Goal: Information Seeking & Learning: Learn about a topic

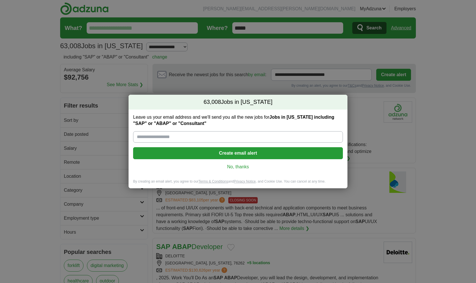
click at [235, 168] on link "No, thanks" at bounding box center [238, 167] width 201 height 6
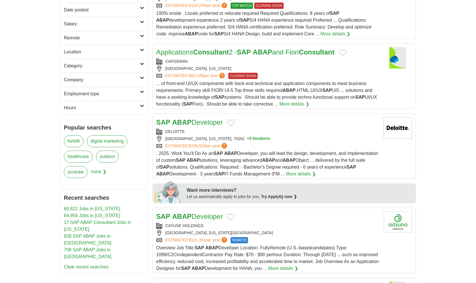
scroll to position [132, 0]
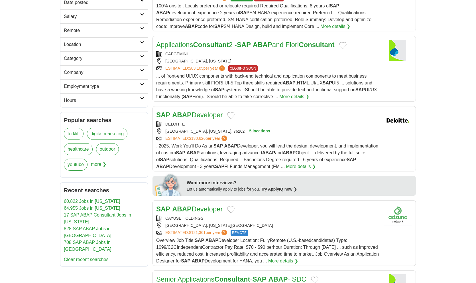
click at [216, 119] on link "SAP ABAP Developer" at bounding box center [189, 115] width 66 height 8
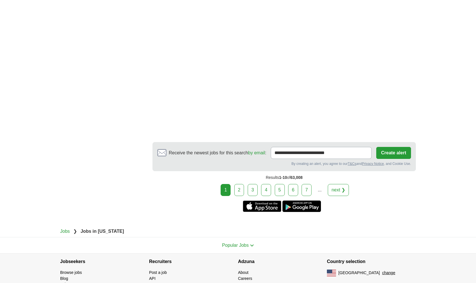
scroll to position [1120, 0]
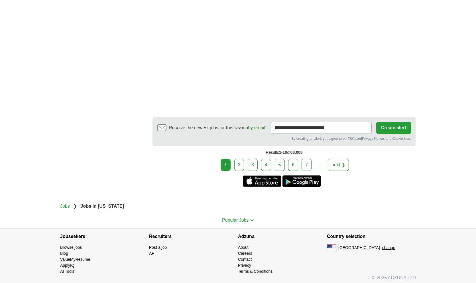
click at [244, 163] on link "2" at bounding box center [239, 165] width 10 height 12
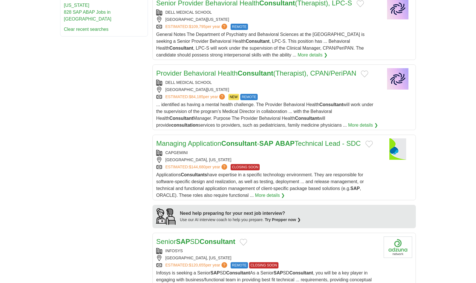
scroll to position [355, 0]
click at [289, 139] on strong "ABAP" at bounding box center [284, 143] width 19 height 8
